Goal: Task Accomplishment & Management: Manage account settings

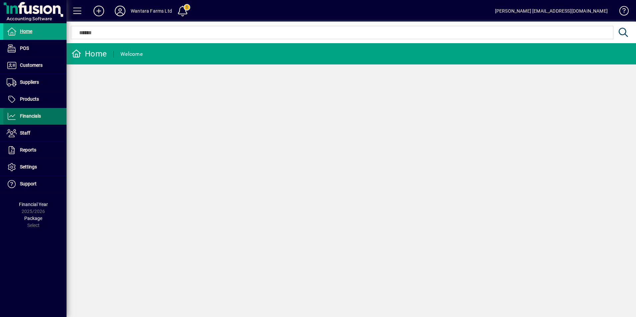
click at [30, 117] on span "Financials" at bounding box center [30, 115] width 21 height 5
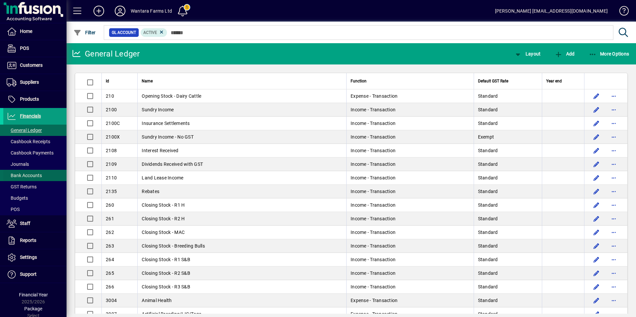
click at [30, 172] on span "Bank Accounts" at bounding box center [22, 175] width 39 height 7
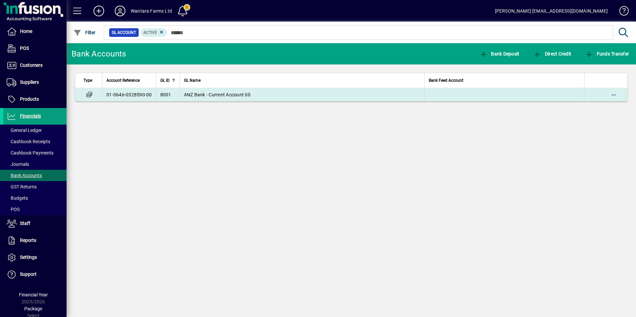
click at [220, 99] on td "ANZ Bank - Current Account 00" at bounding box center [301, 94] width 245 height 13
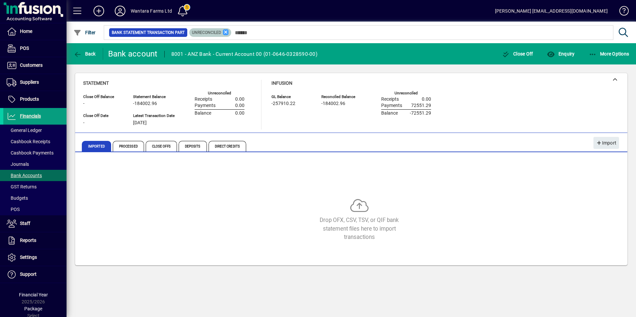
click at [225, 32] on icon at bounding box center [226, 32] width 6 height 6
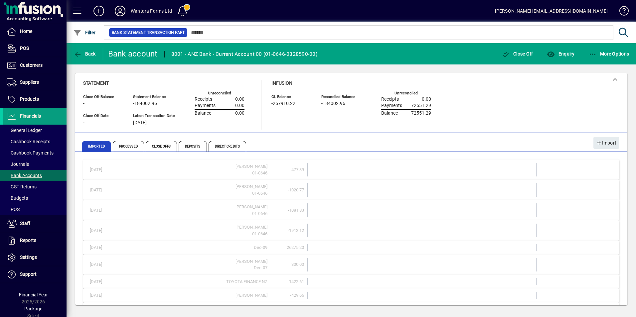
click at [125, 13] on icon at bounding box center [119, 11] width 13 height 11
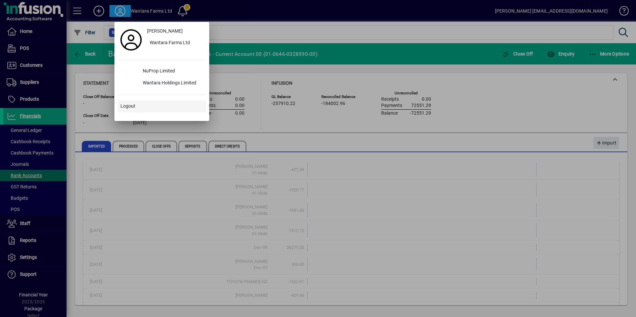
click at [127, 104] on span "Logout" at bounding box center [127, 106] width 15 height 7
